Goal: Information Seeking & Learning: Understand process/instructions

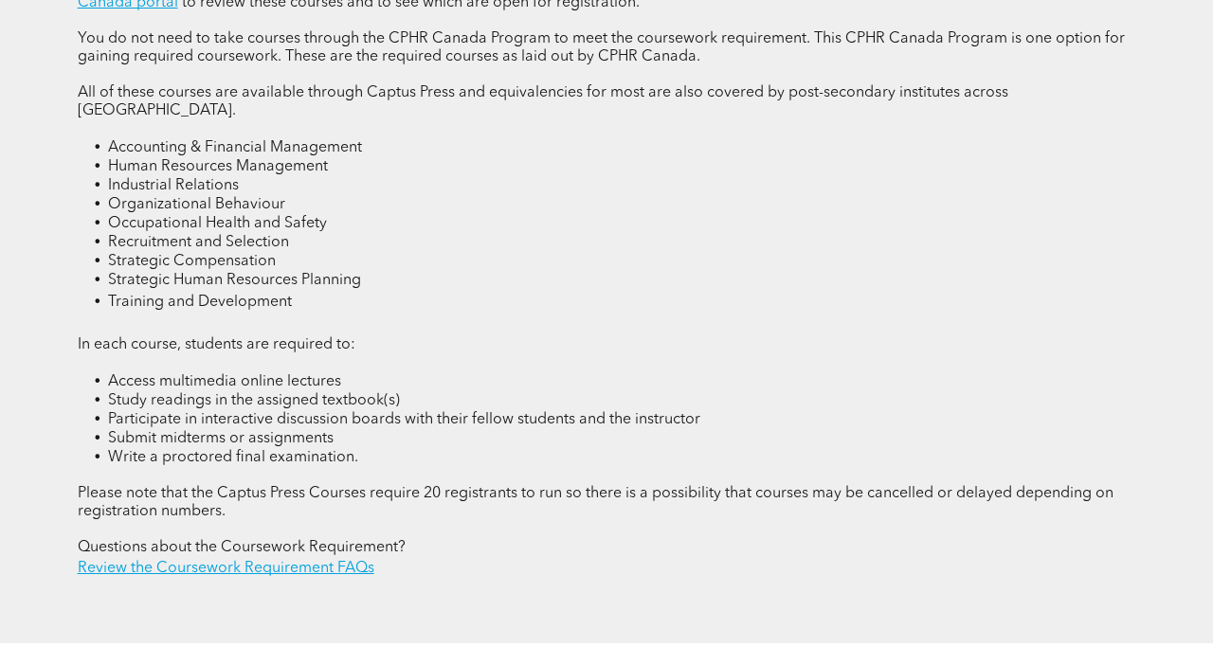
scroll to position [2502, 0]
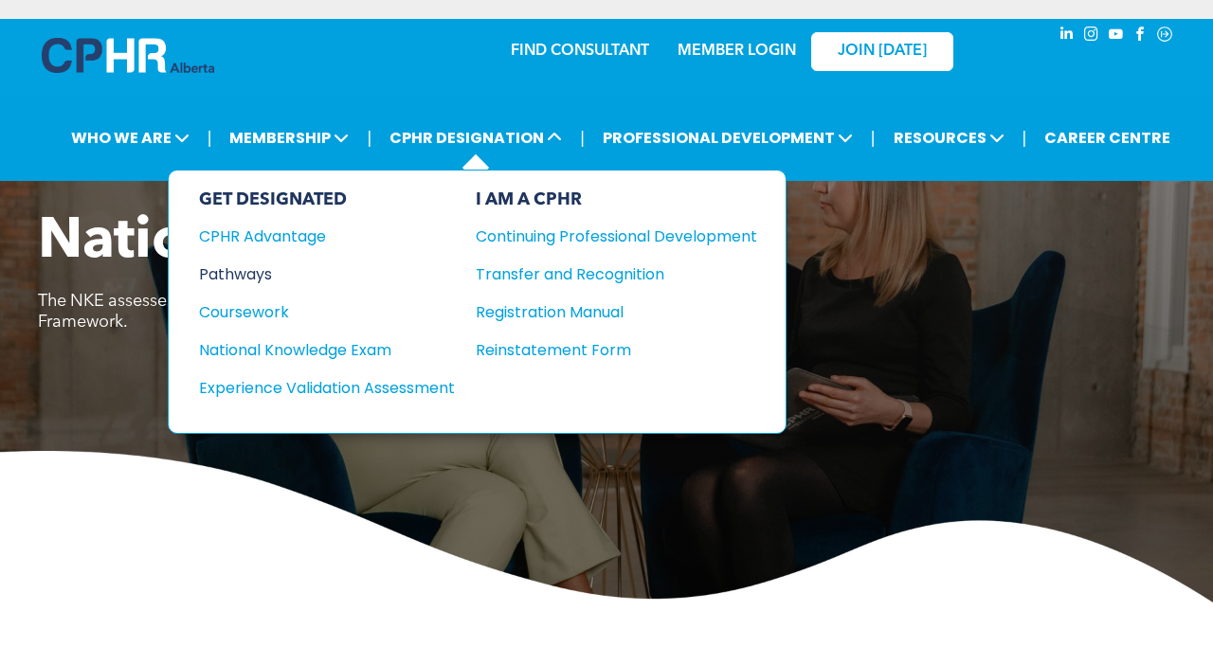
click at [259, 271] on div "Pathways" at bounding box center [314, 275] width 230 height 24
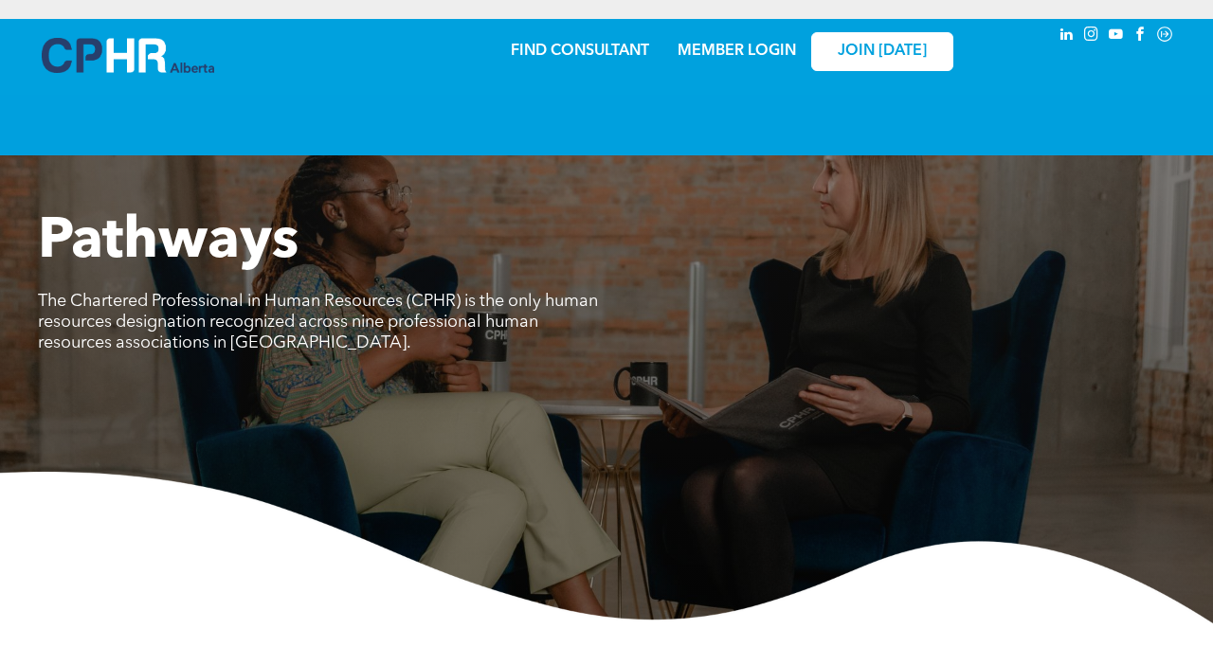
click at [213, 549] on img at bounding box center [606, 548] width 1213 height 152
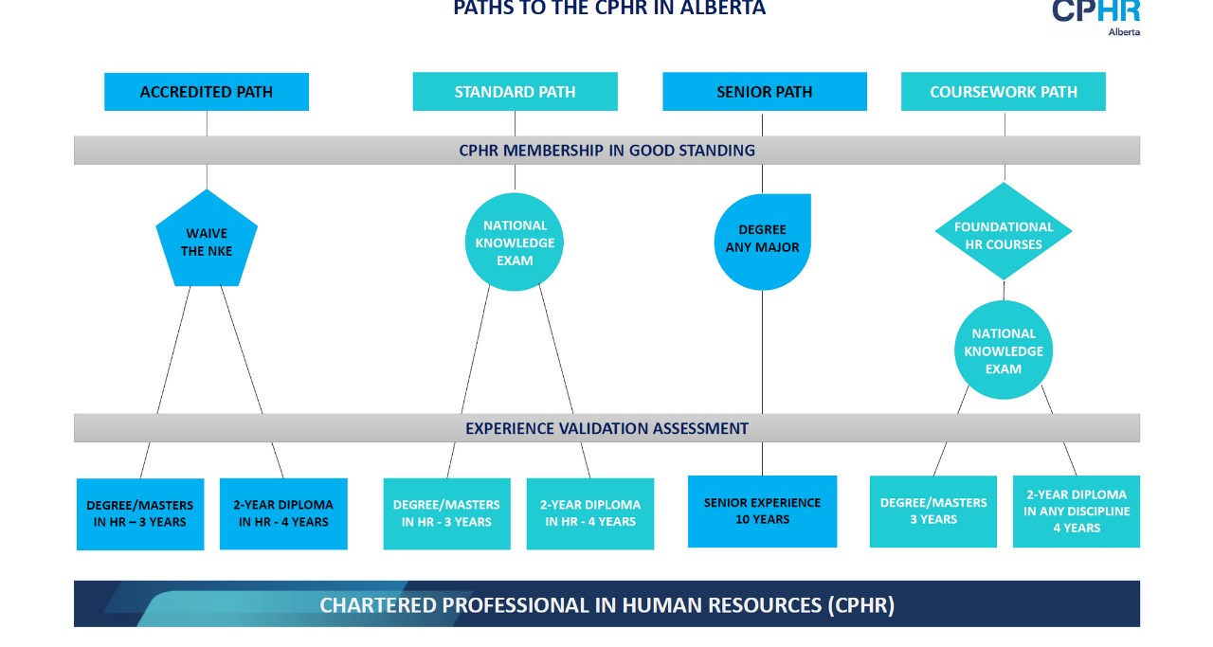
scroll to position [1516, 0]
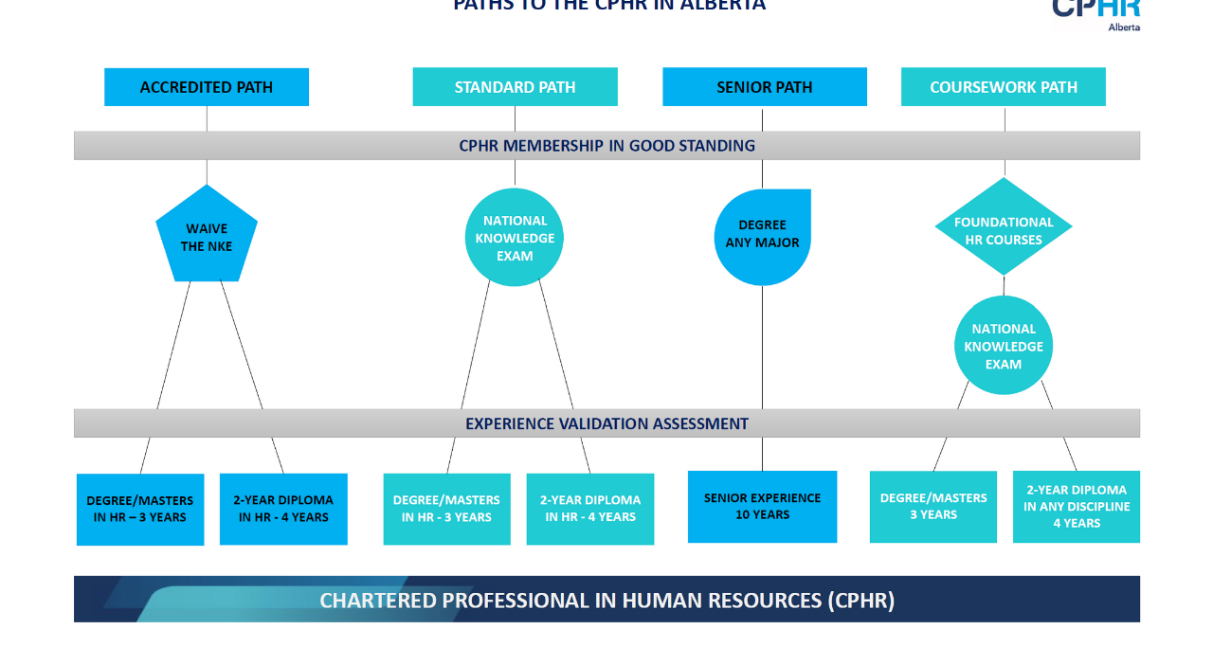
click at [966, 545] on img at bounding box center [606, 305] width 1097 height 661
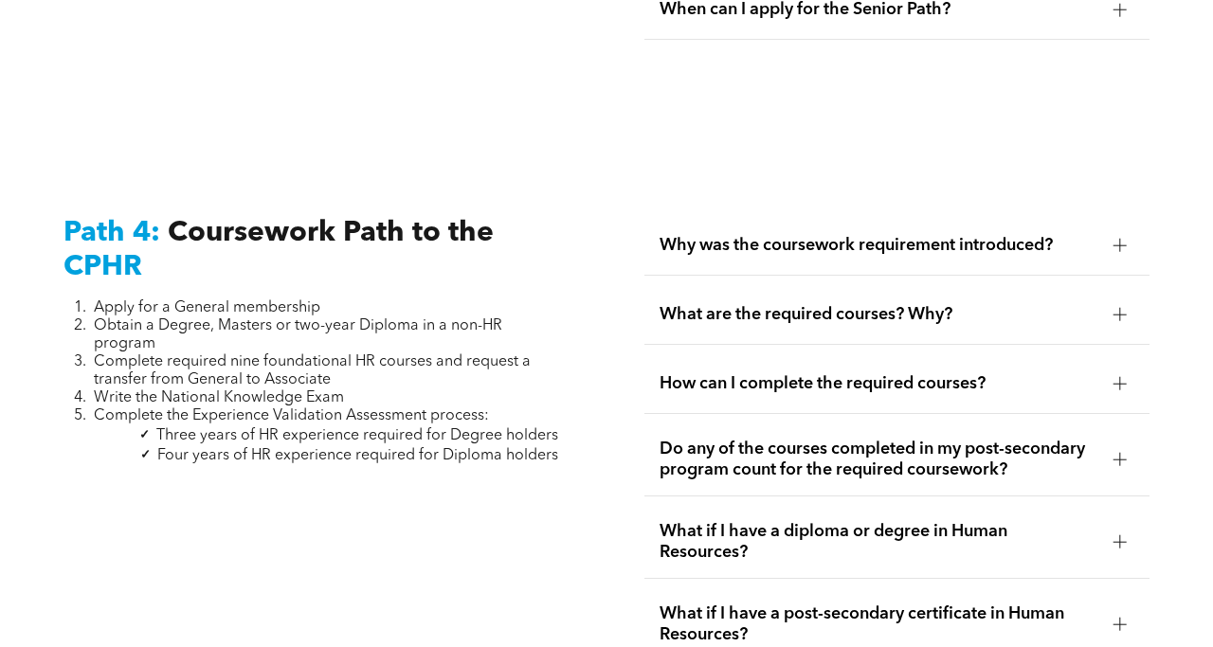
scroll to position [5610, 0]
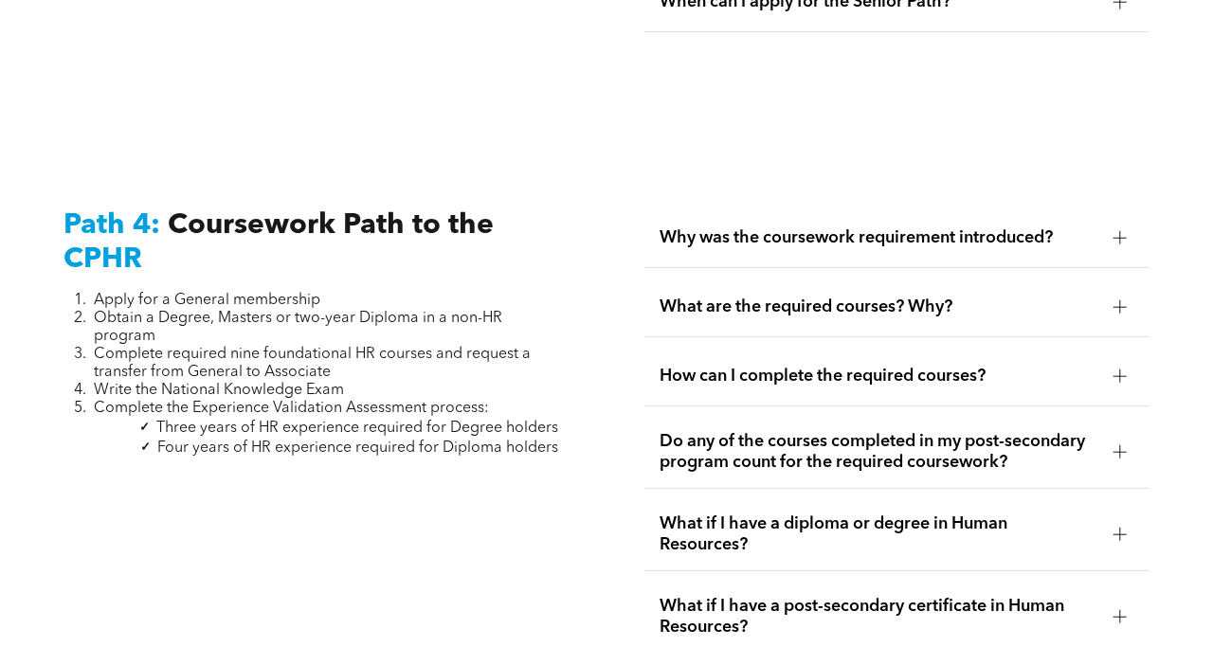
click at [1120, 528] on div at bounding box center [1119, 534] width 1 height 13
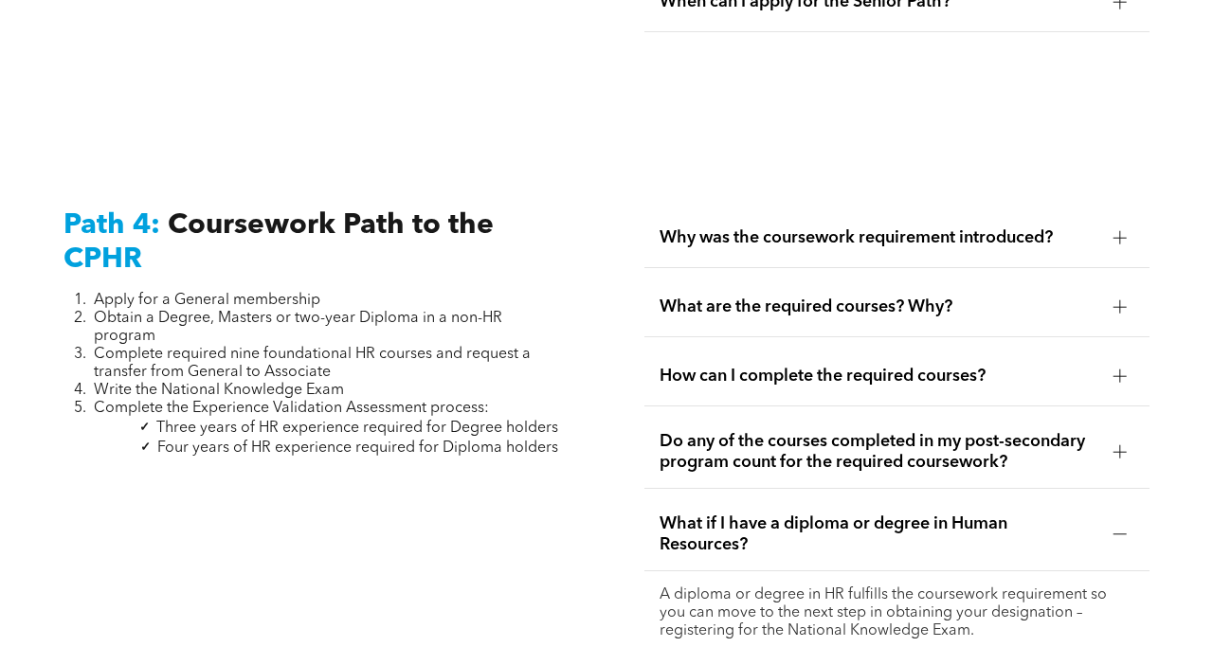
click at [465, 622] on div "Path 4: Coursework Path to the CPHR Apply for a General membership Obtain a Deg…" at bounding box center [315, 555] width 535 height 725
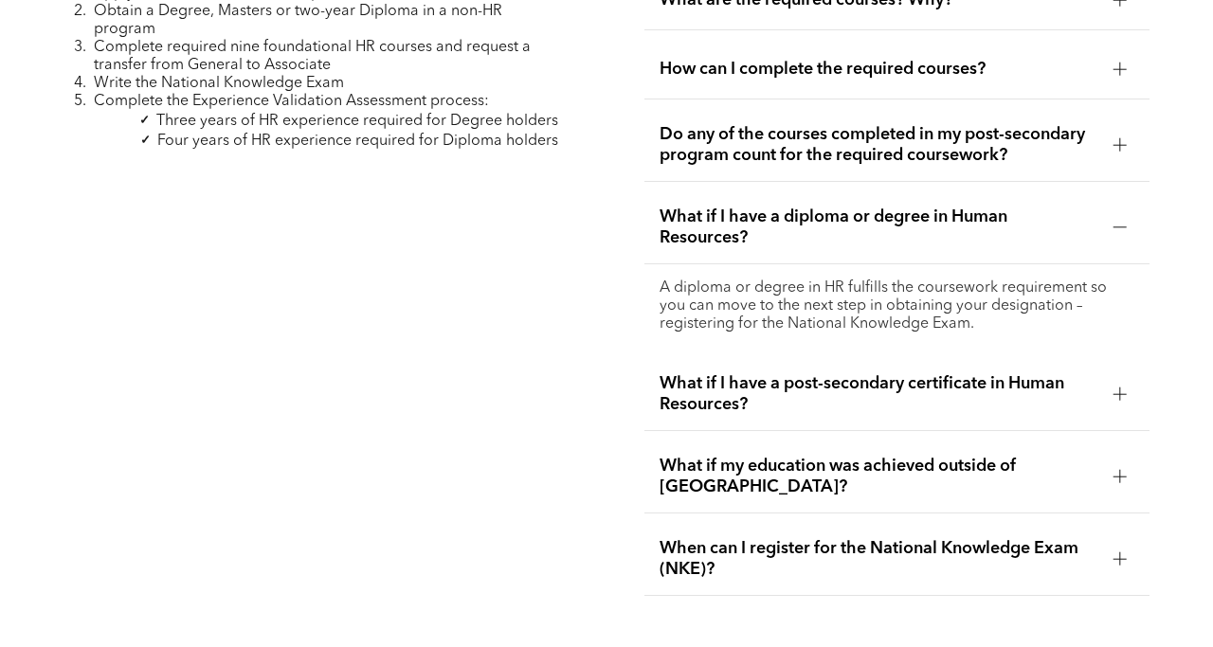
scroll to position [5952, 0]
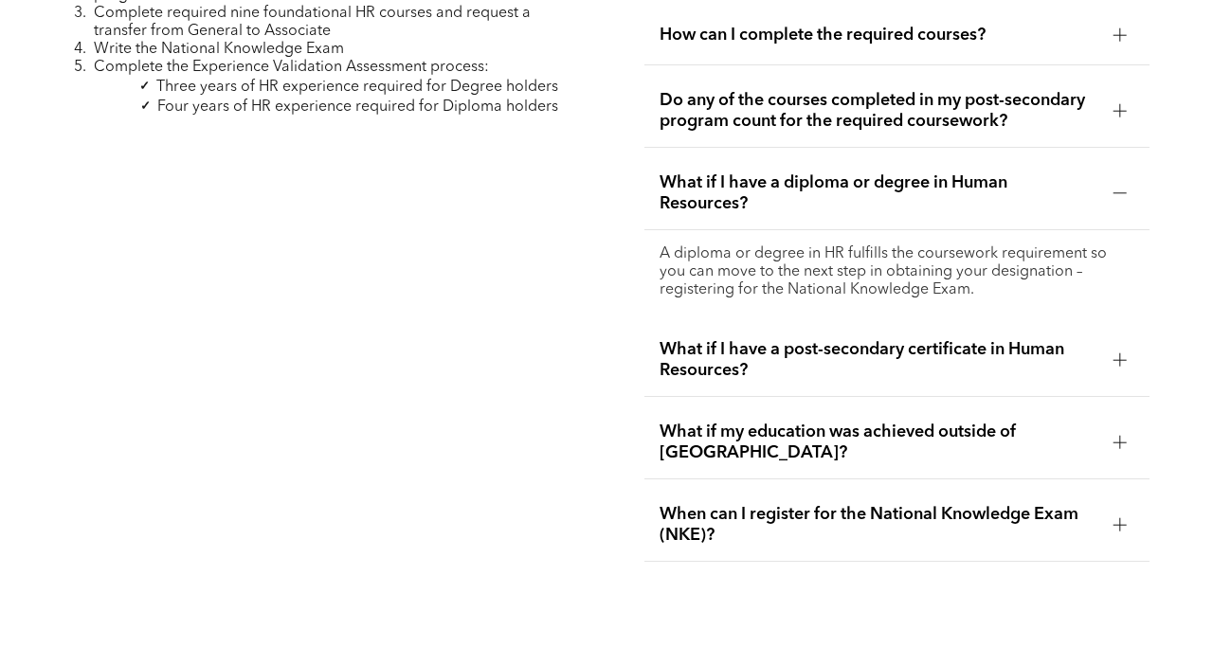
click at [1114, 359] on div at bounding box center [1120, 359] width 13 height 1
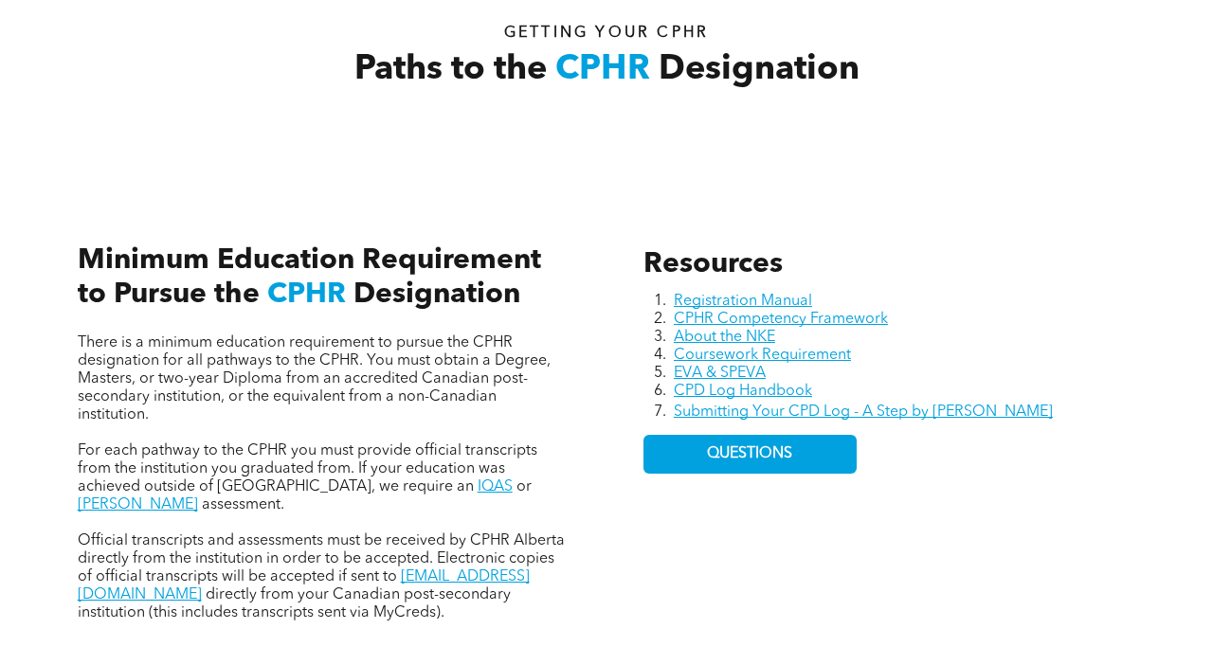
scroll to position [644, 0]
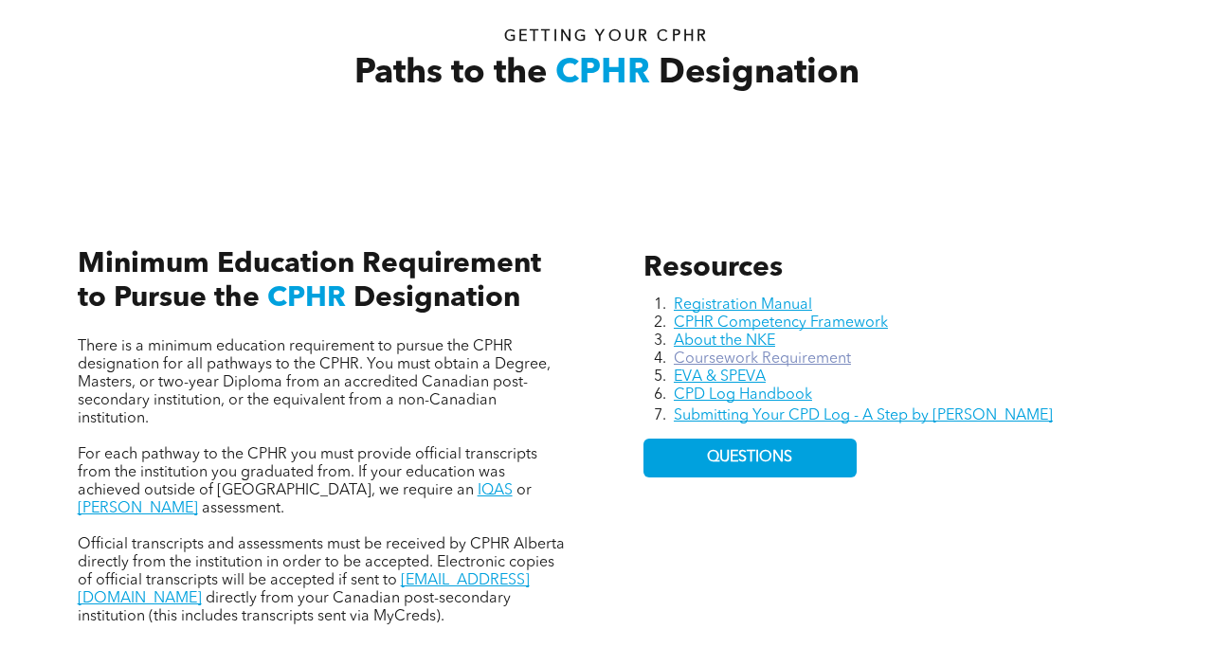
click at [735, 356] on link "Coursework Requirement" at bounding box center [762, 359] width 177 height 15
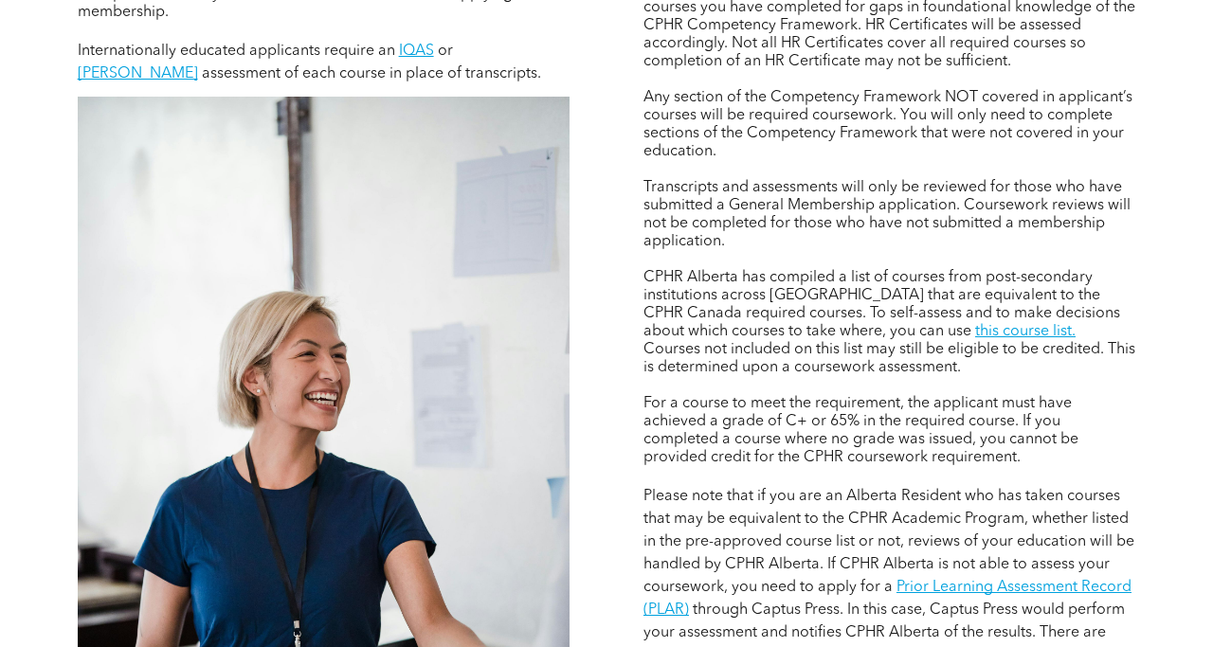
scroll to position [1403, 0]
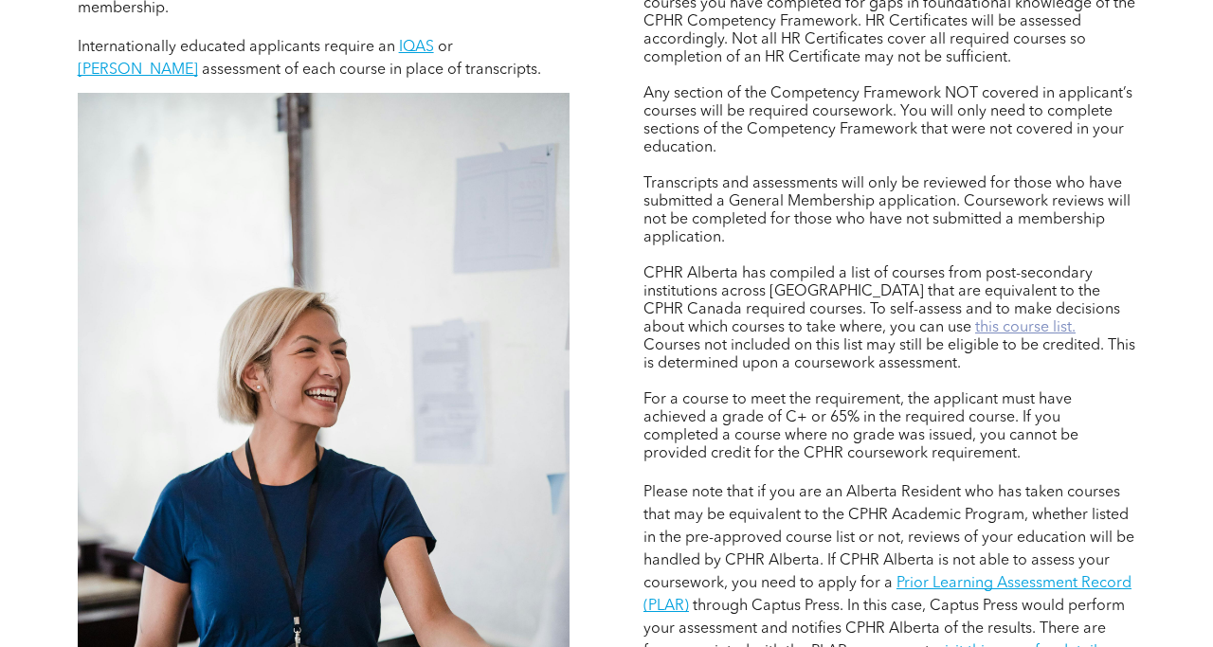
click at [975, 324] on link "this course list." at bounding box center [1025, 327] width 100 height 15
click at [607, 367] on div "Assessing Foundational Coursework CPHR DESIGNATION COURSEWORK REQUIREMENT Appli…" at bounding box center [606, 371] width 1137 height 1188
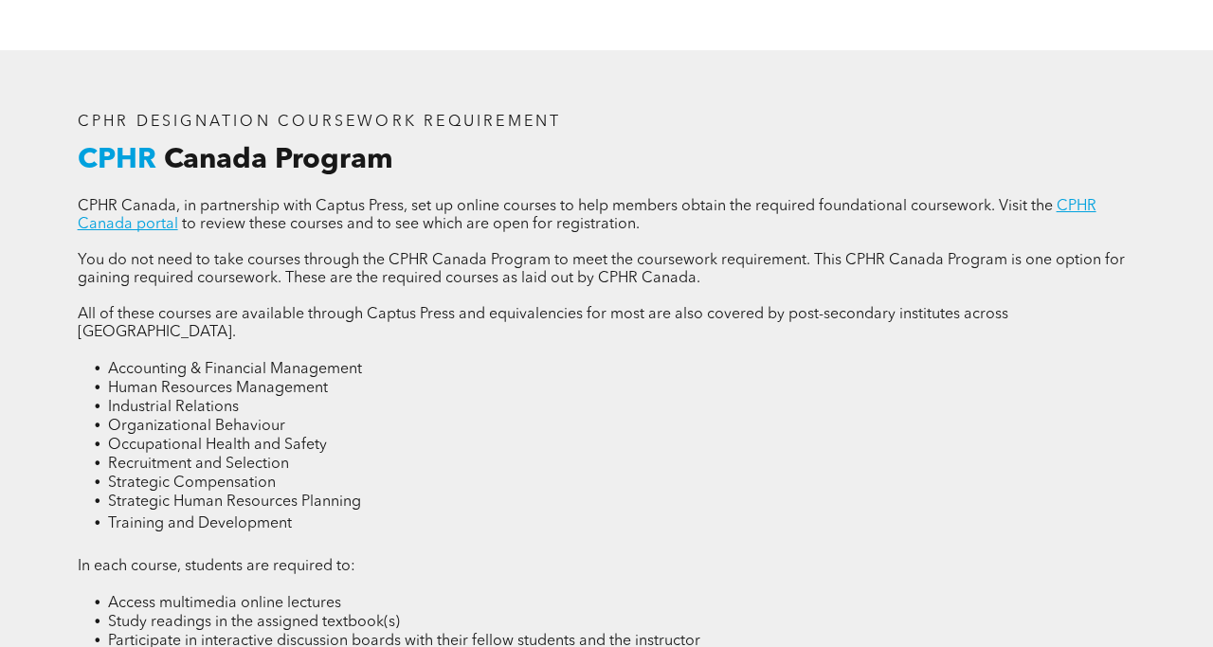
scroll to position [2350, 0]
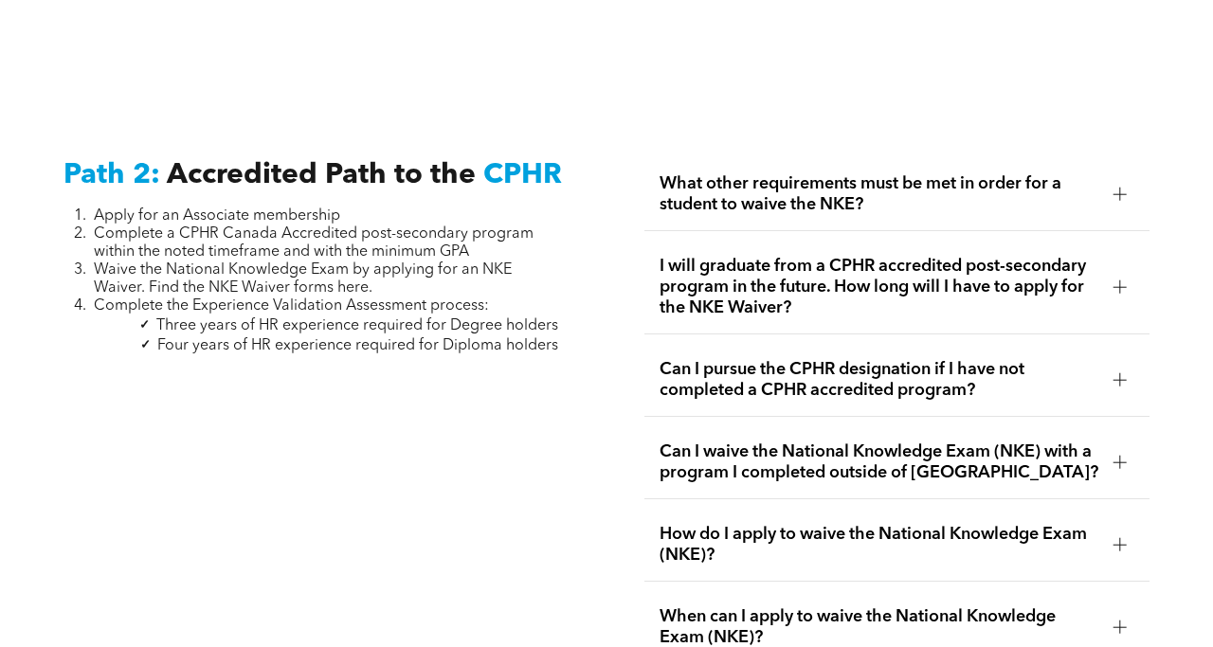
scroll to position [2924, 0]
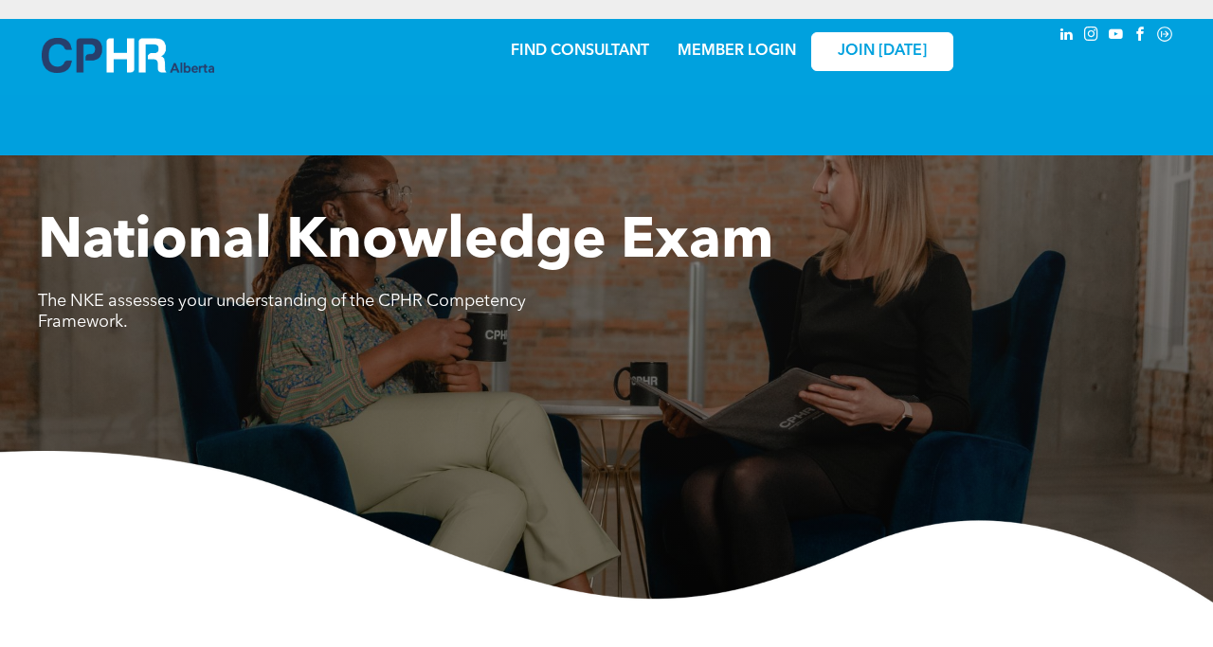
click at [219, 538] on img at bounding box center [606, 527] width 1213 height 152
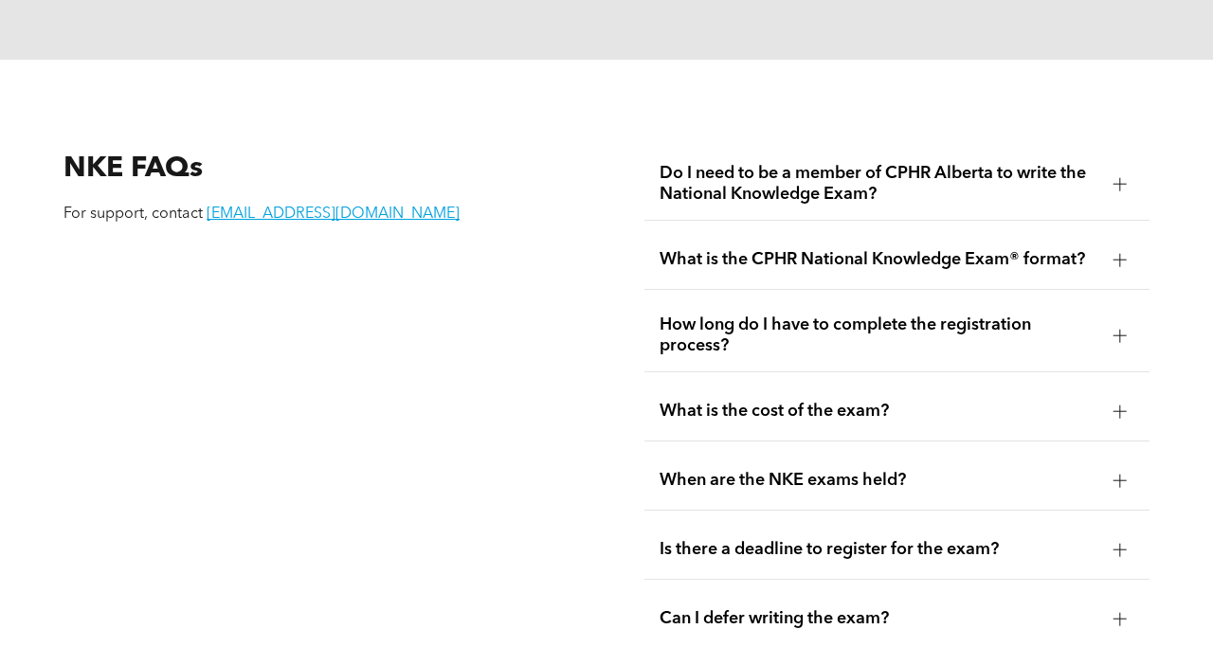
scroll to position [2237, 0]
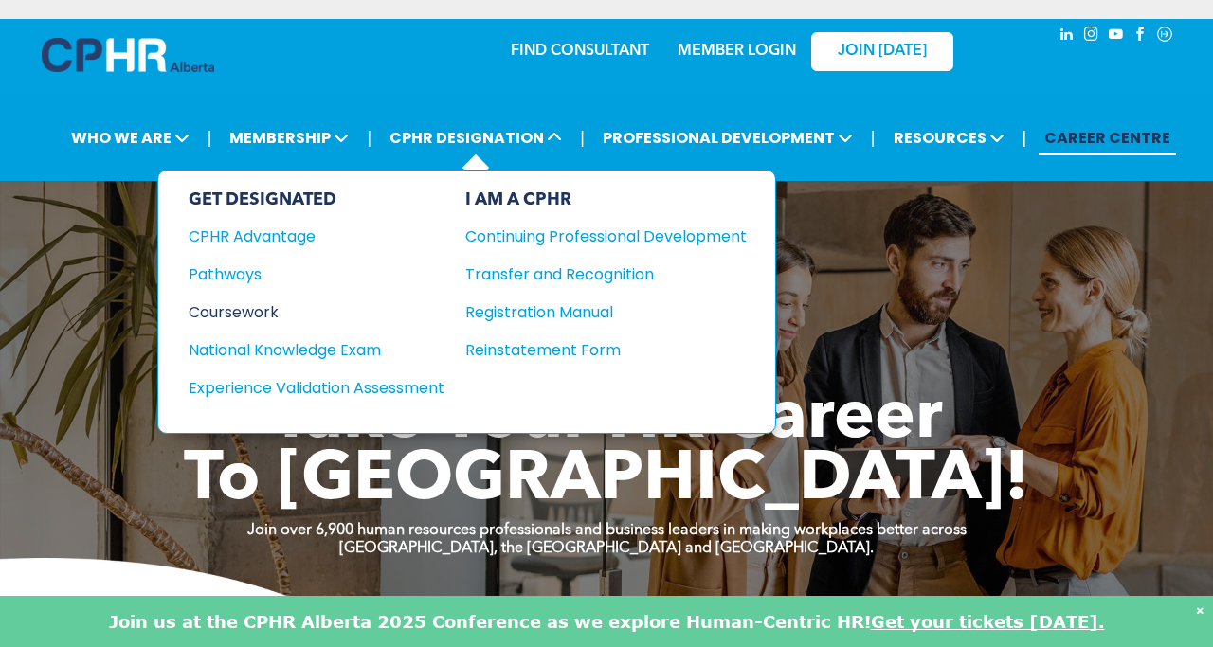
click at [259, 317] on div "Coursework" at bounding box center [304, 312] width 230 height 24
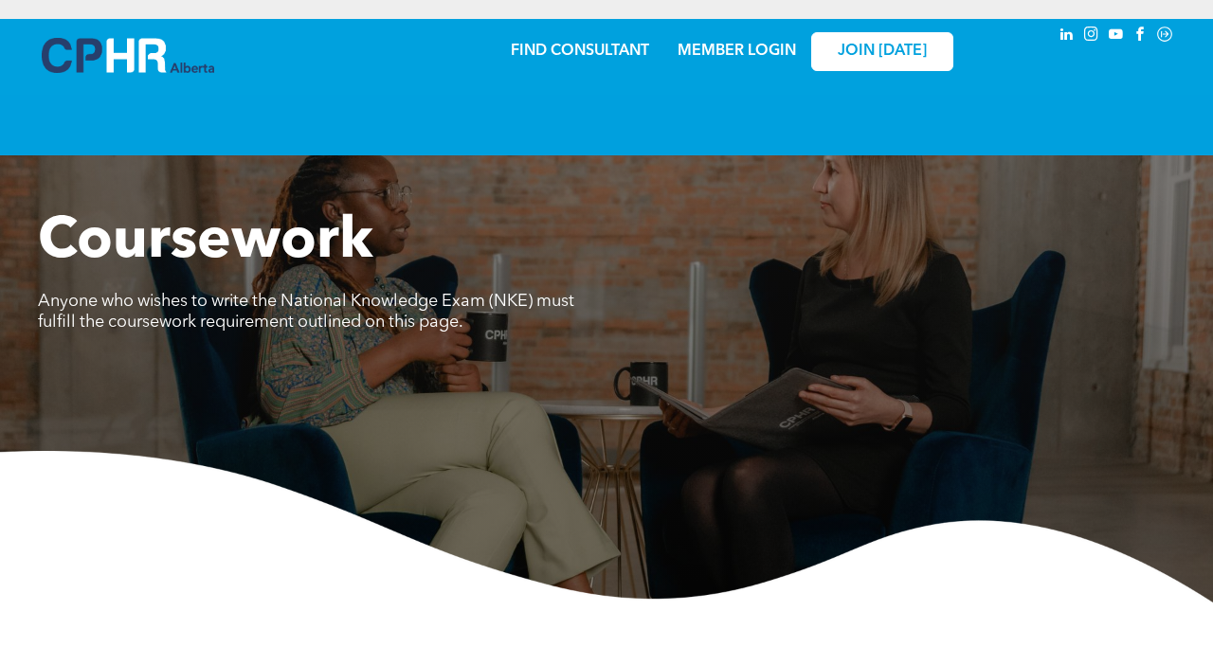
click at [218, 544] on img at bounding box center [606, 527] width 1213 height 152
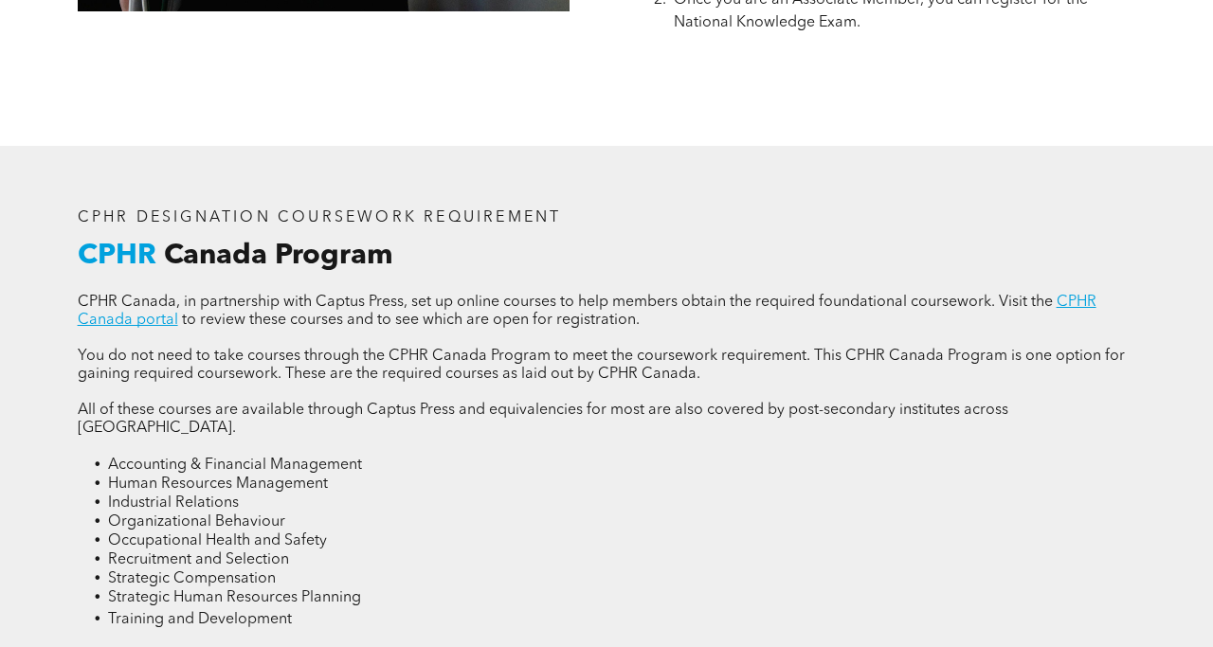
scroll to position [2237, 0]
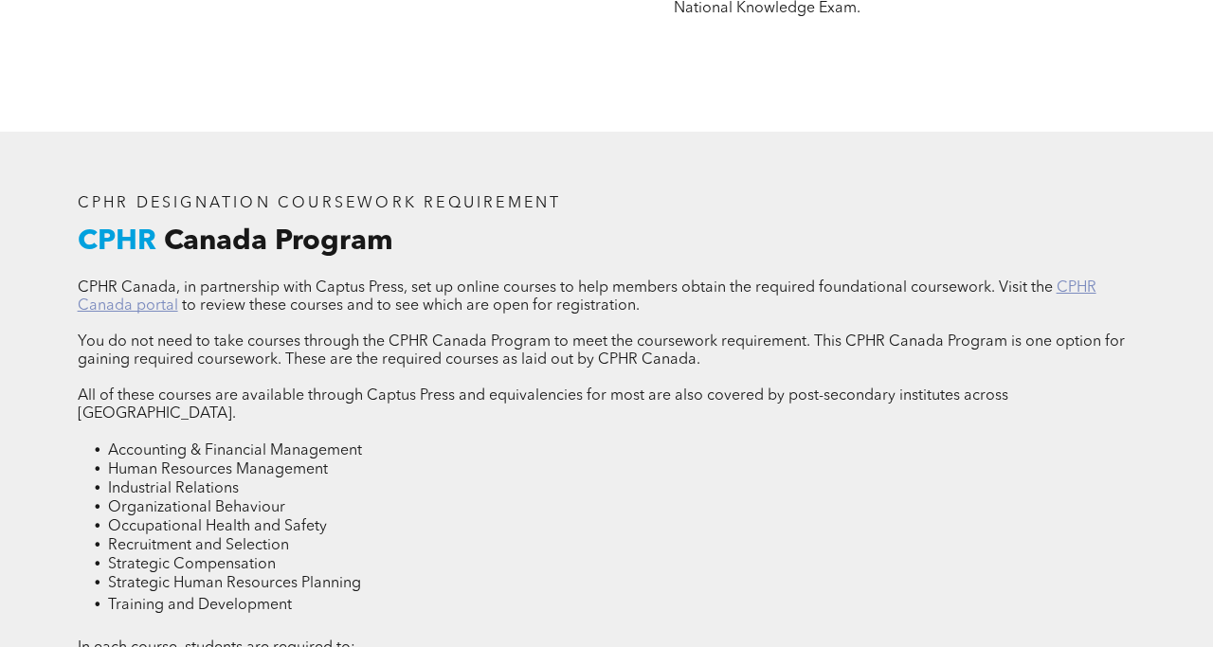
click at [109, 305] on link "CPHR Canada portal" at bounding box center [587, 297] width 1019 height 33
